Goal: Navigation & Orientation: Find specific page/section

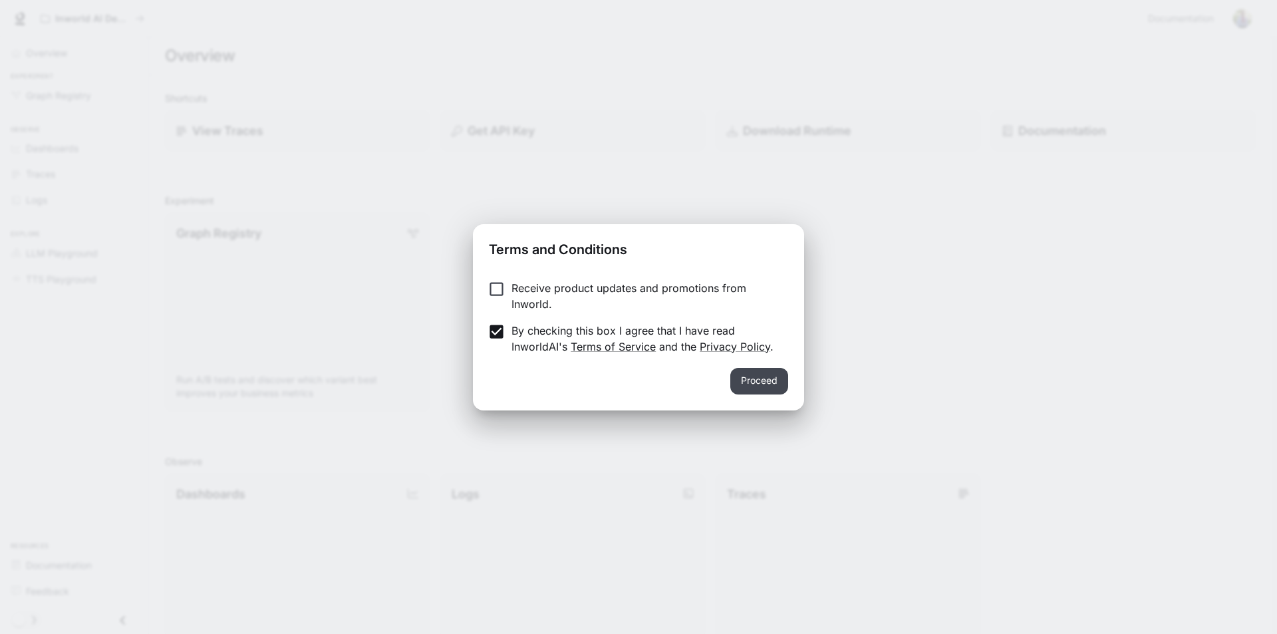
click at [742, 375] on button "Proceed" at bounding box center [759, 381] width 58 height 27
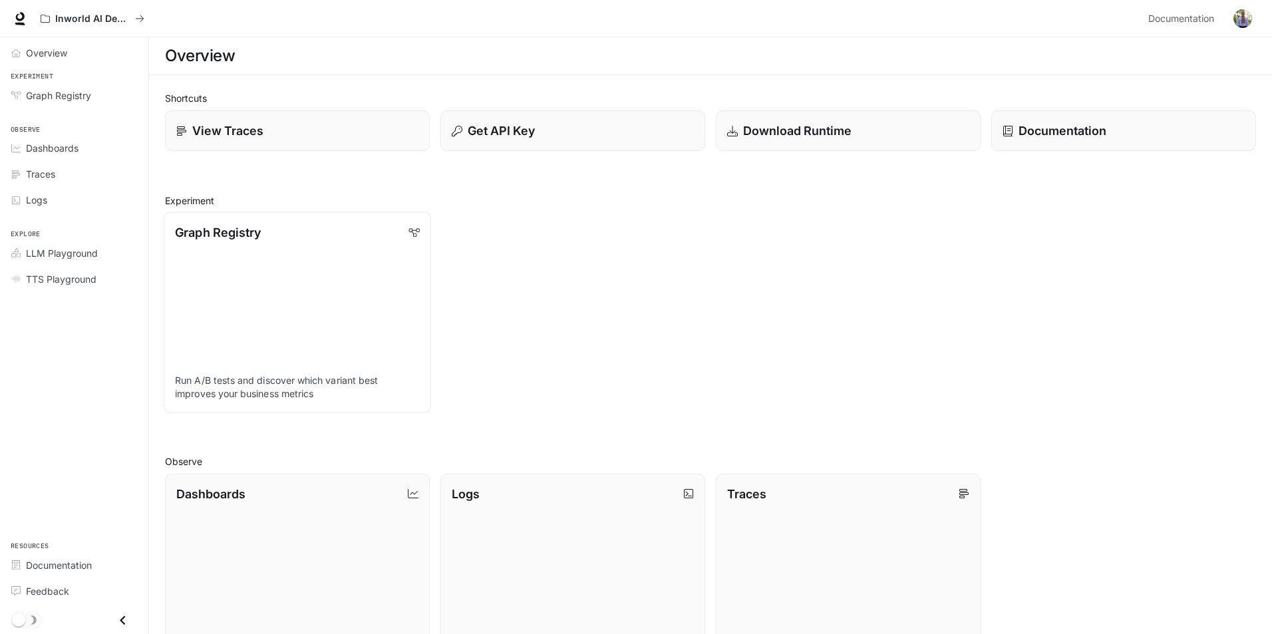
click at [245, 327] on link "Graph Registry Run A/B tests and discover which variant best improves your busi…" at bounding box center [297, 312] width 267 height 200
click at [314, 528] on link "Dashboards View and analyze your workspace metrics" at bounding box center [297, 572] width 267 height 200
